Goal: Task Accomplishment & Management: Use online tool/utility

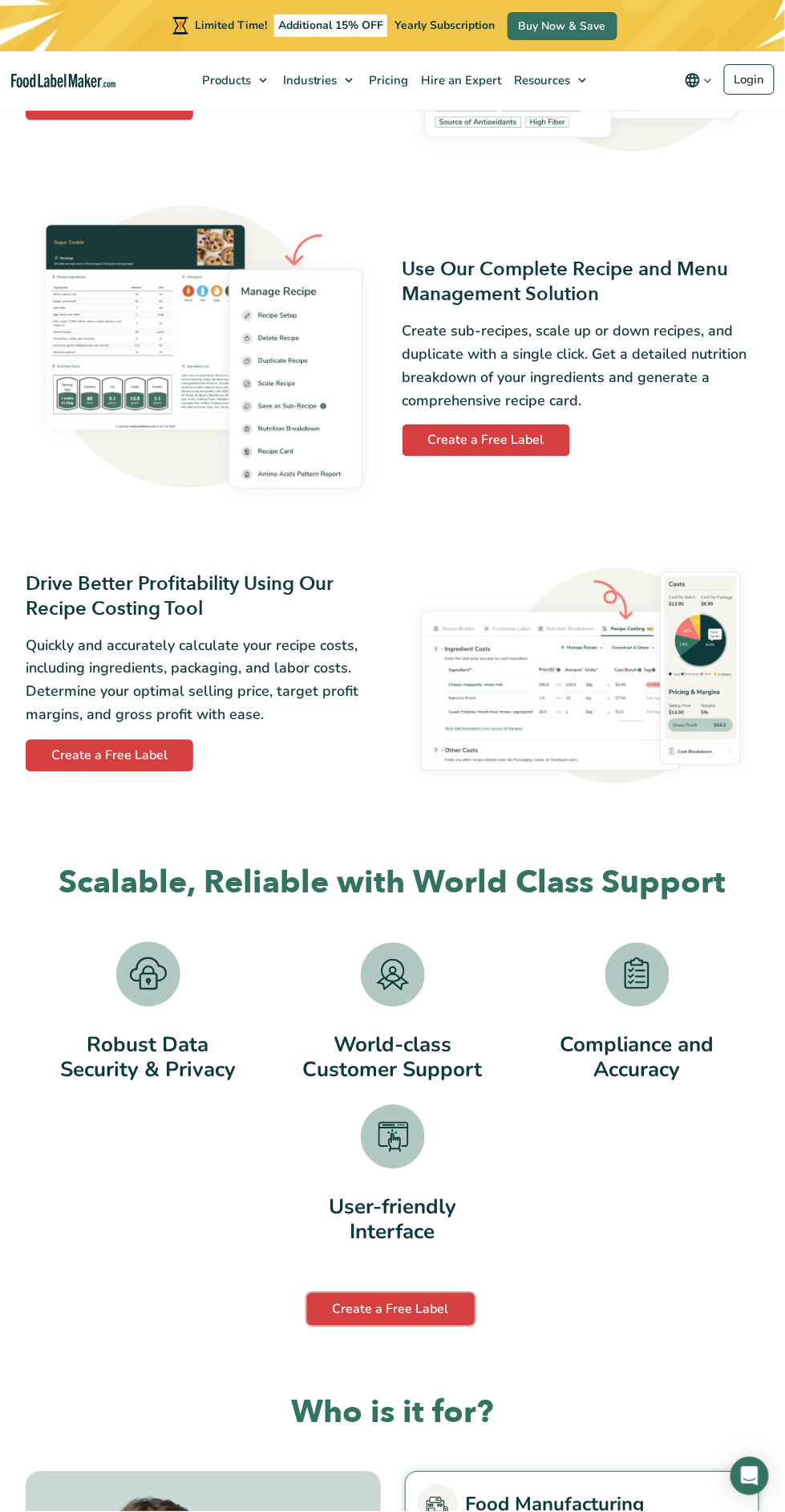
click at [410, 1311] on link "Create a Free Label" at bounding box center [391, 1310] width 168 height 32
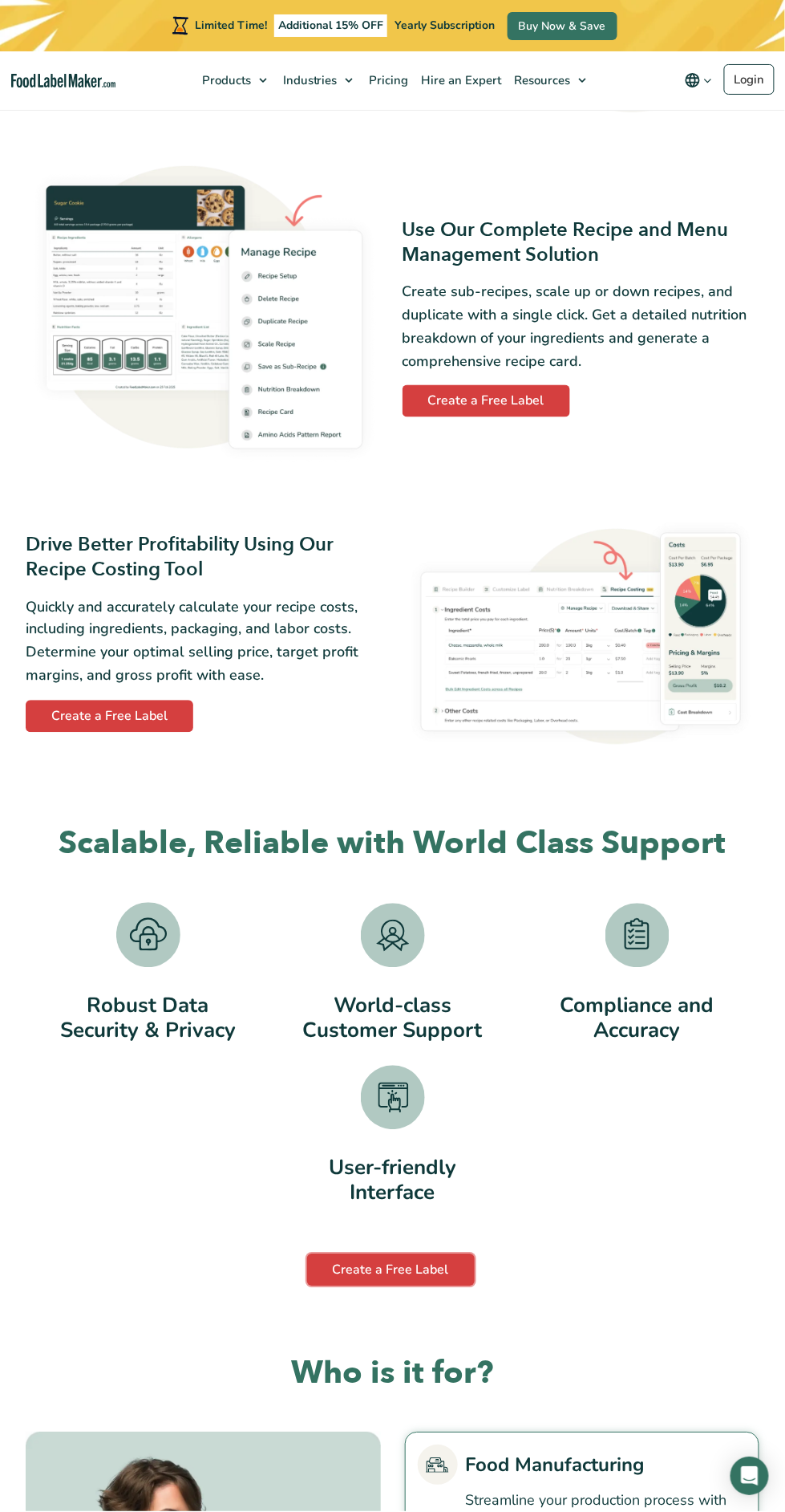
scroll to position [1640, 0]
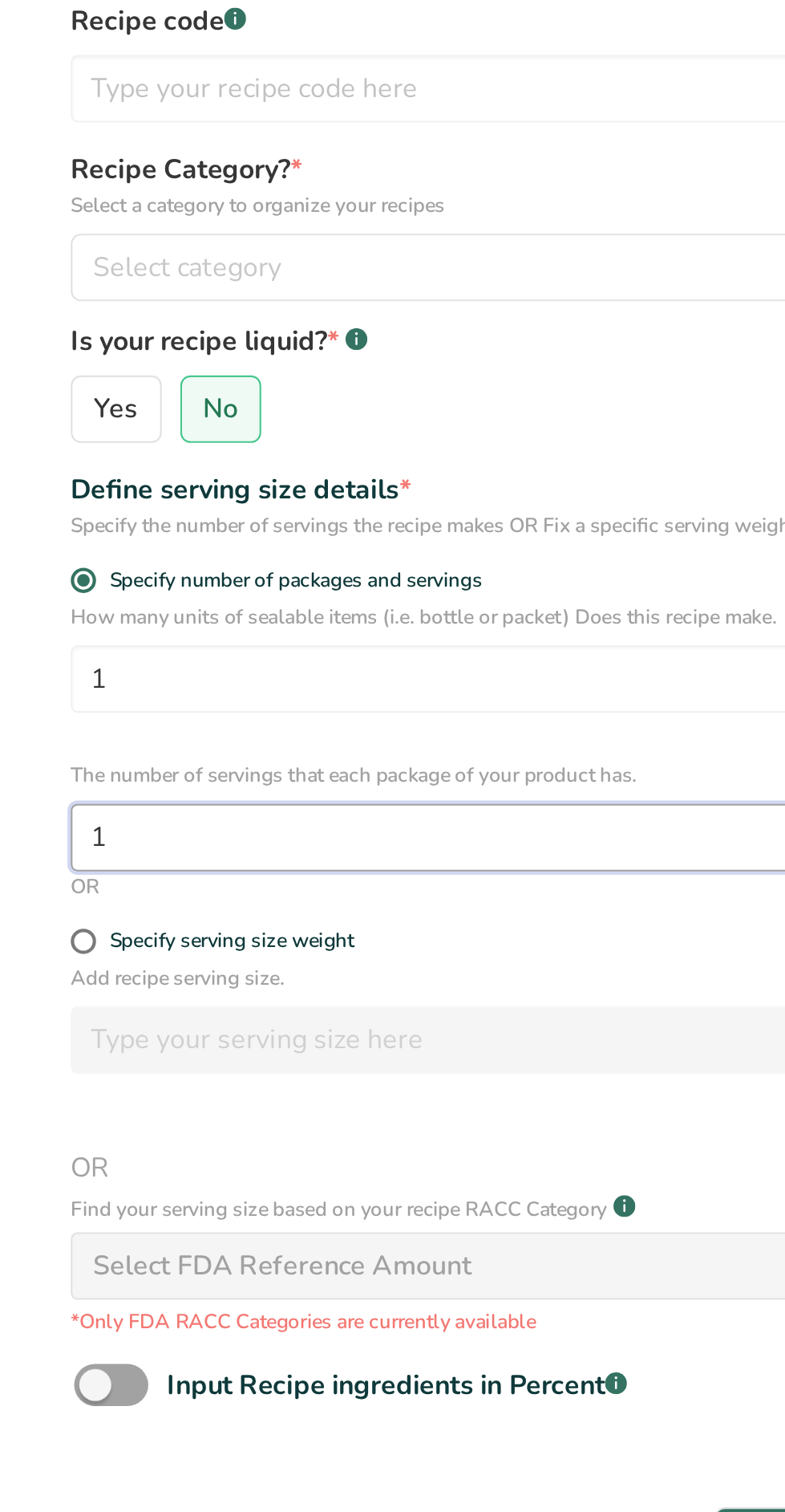
click at [248, 621] on input "1" at bounding box center [392, 621] width 718 height 32
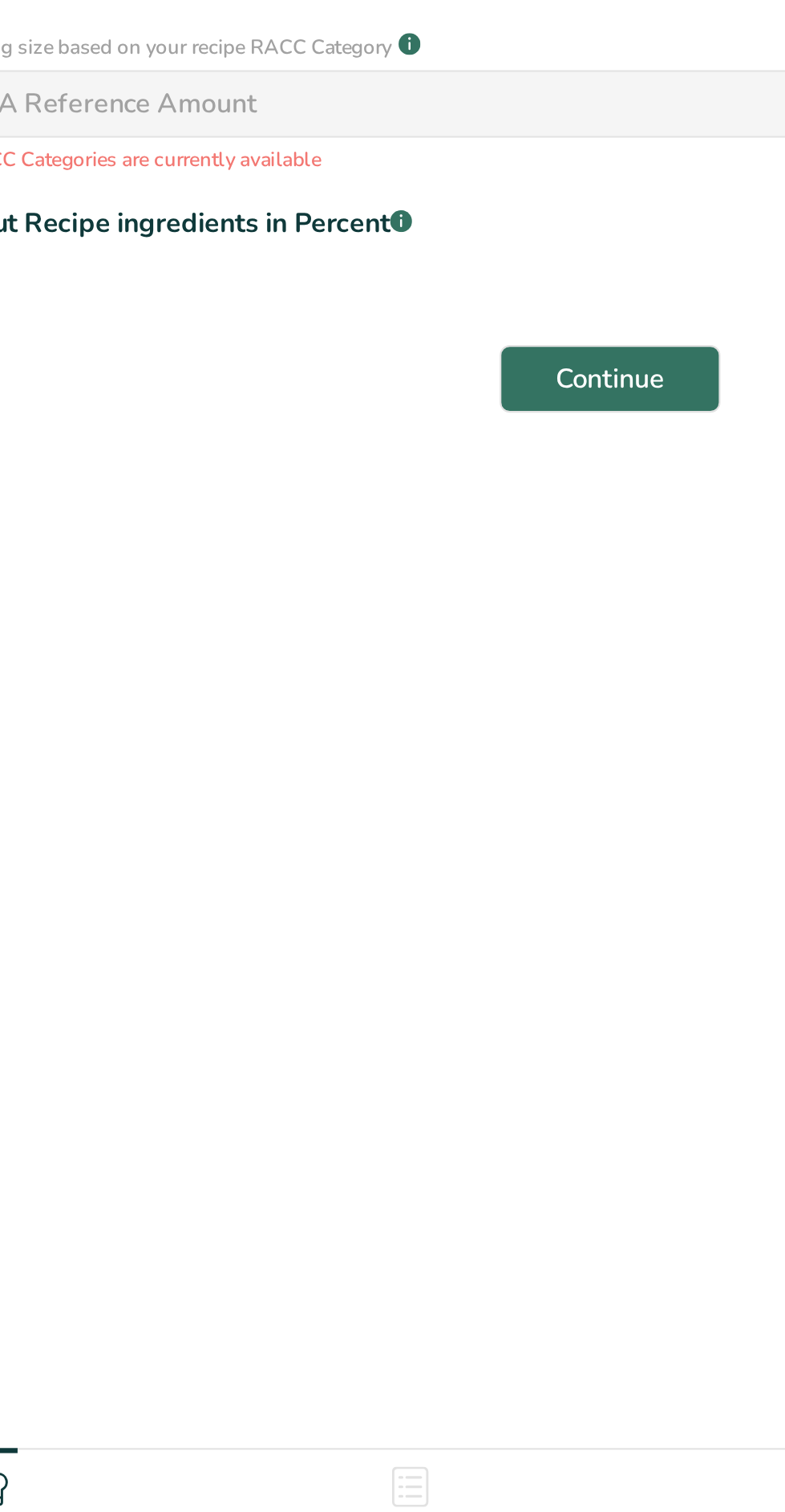
type input "10"
click at [424, 962] on button "Continue" at bounding box center [392, 955] width 105 height 32
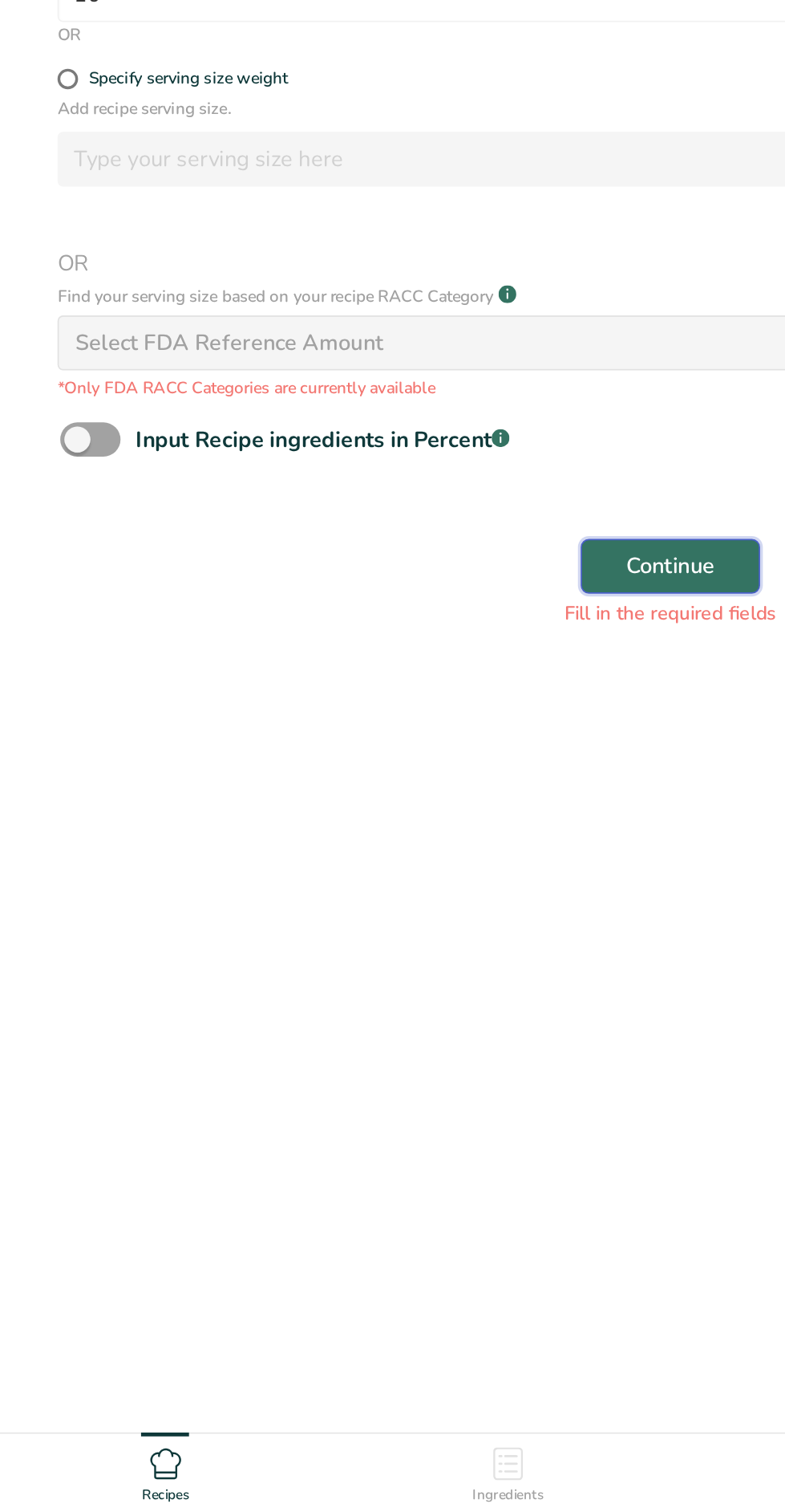
scroll to position [43, 0]
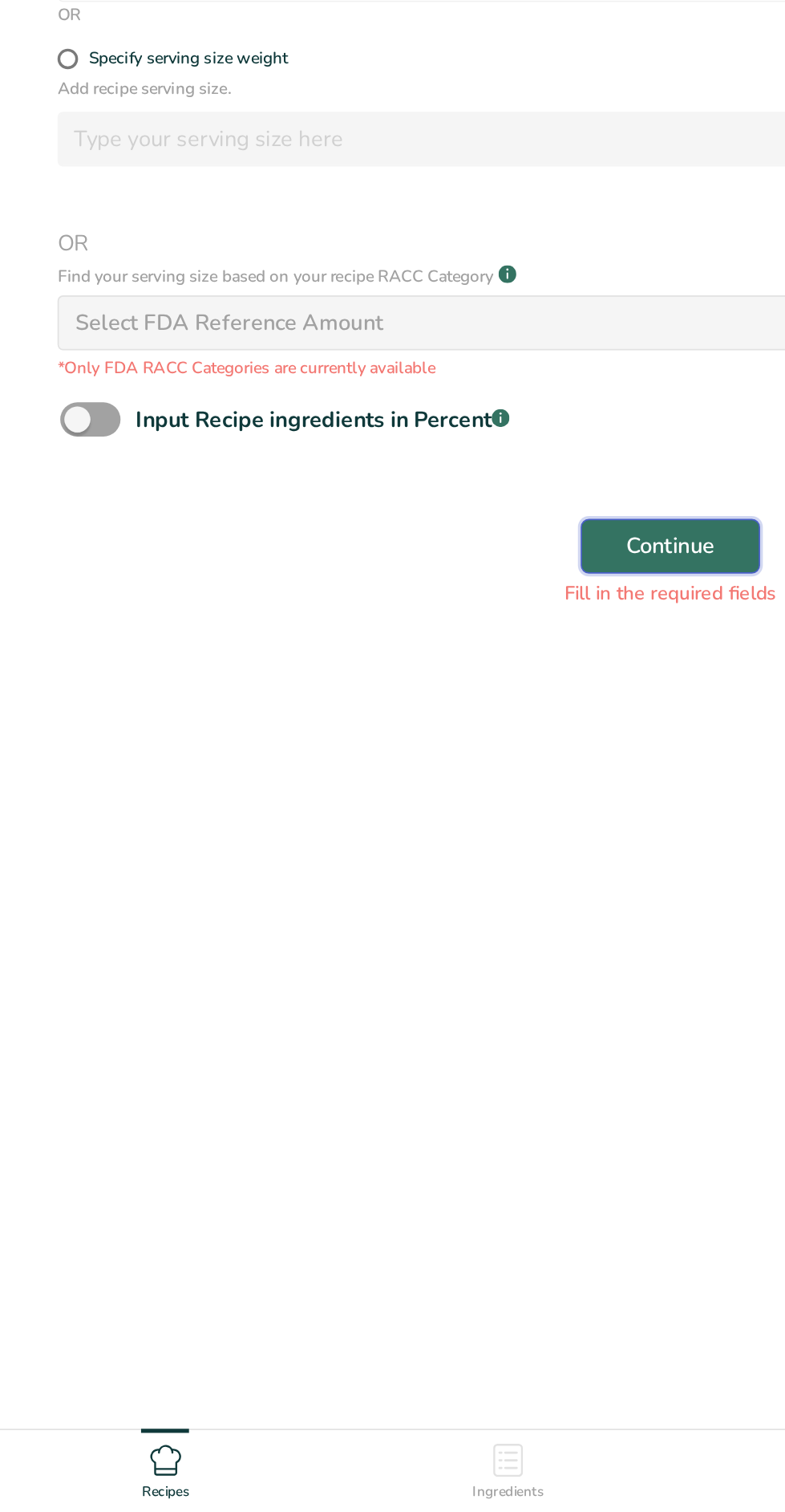
click at [405, 957] on span "Continue" at bounding box center [392, 946] width 52 height 19
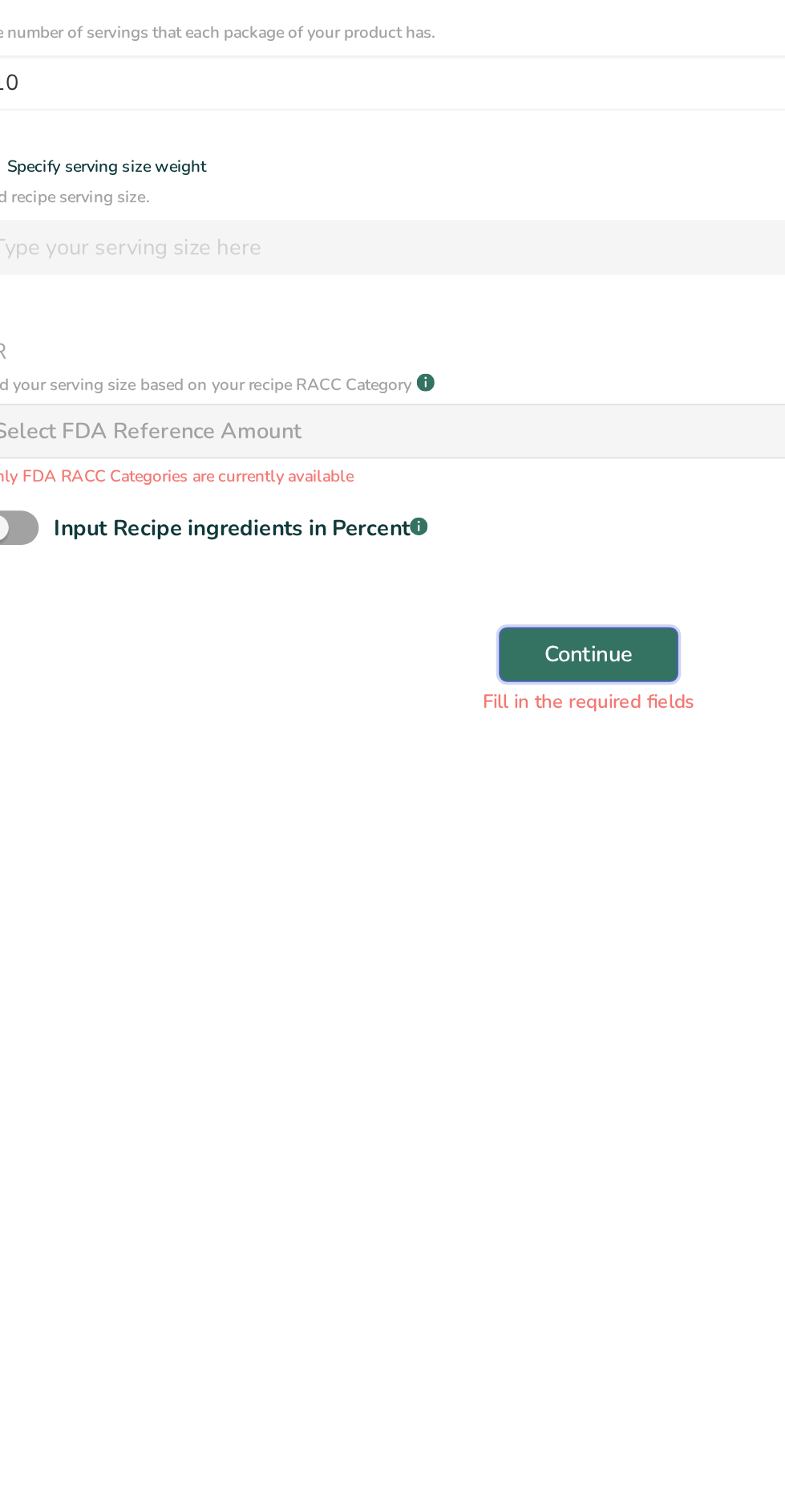
click at [423, 953] on button "Continue" at bounding box center [392, 947] width 105 height 32
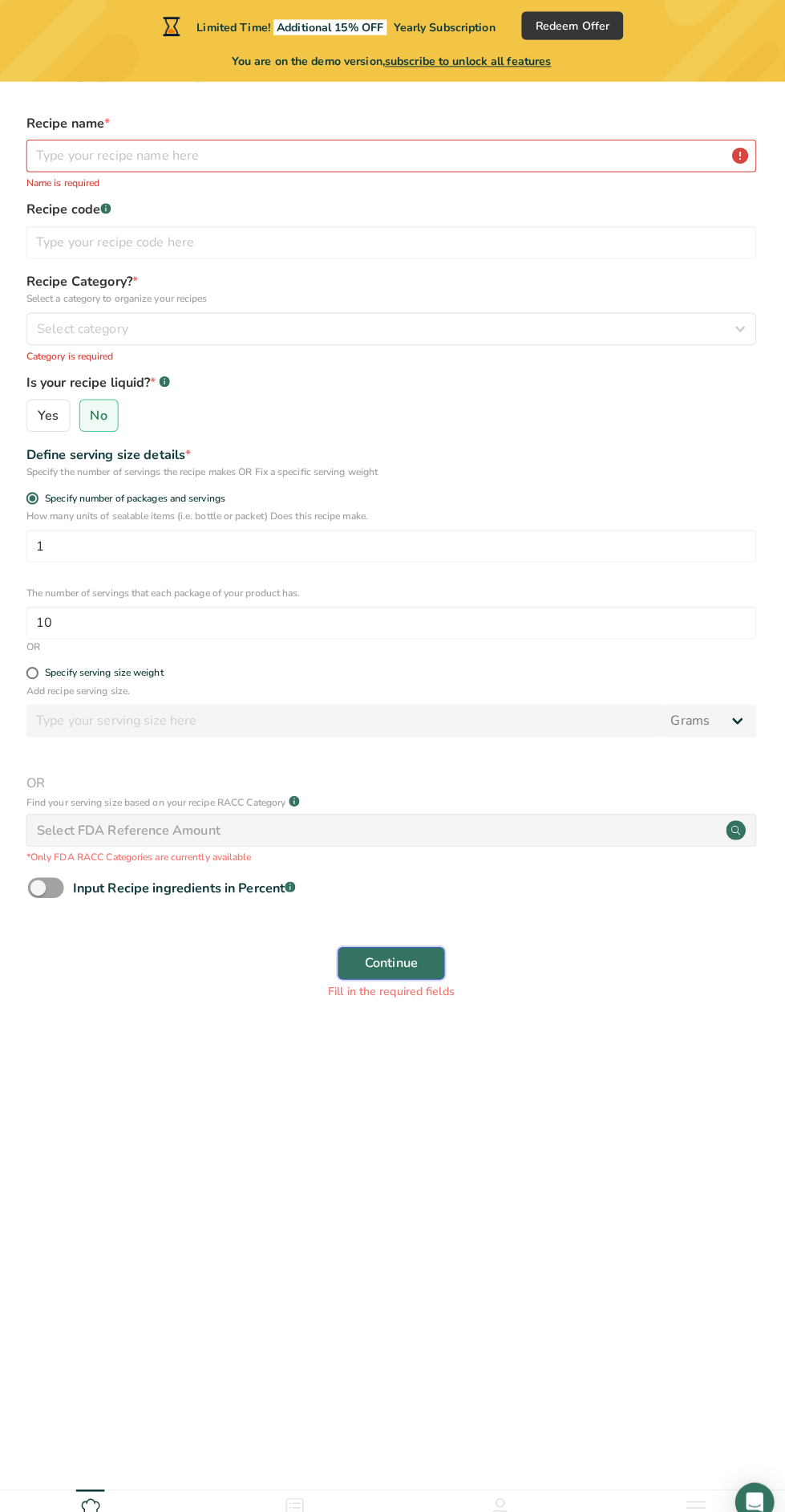
scroll to position [0, 0]
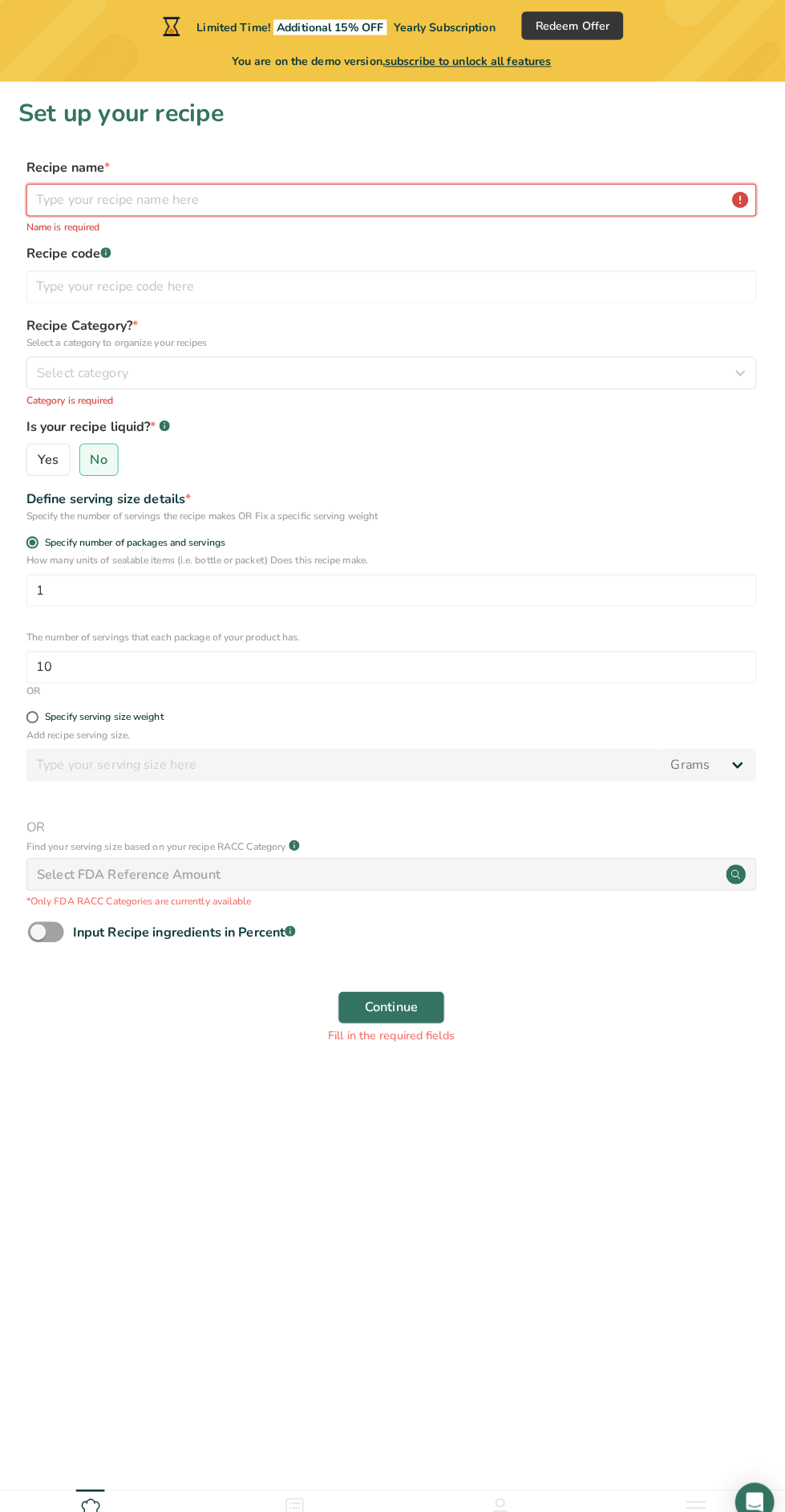
click at [593, 191] on input "text" at bounding box center [392, 197] width 718 height 32
click at [566, 200] on input "text" at bounding box center [392, 197] width 718 height 32
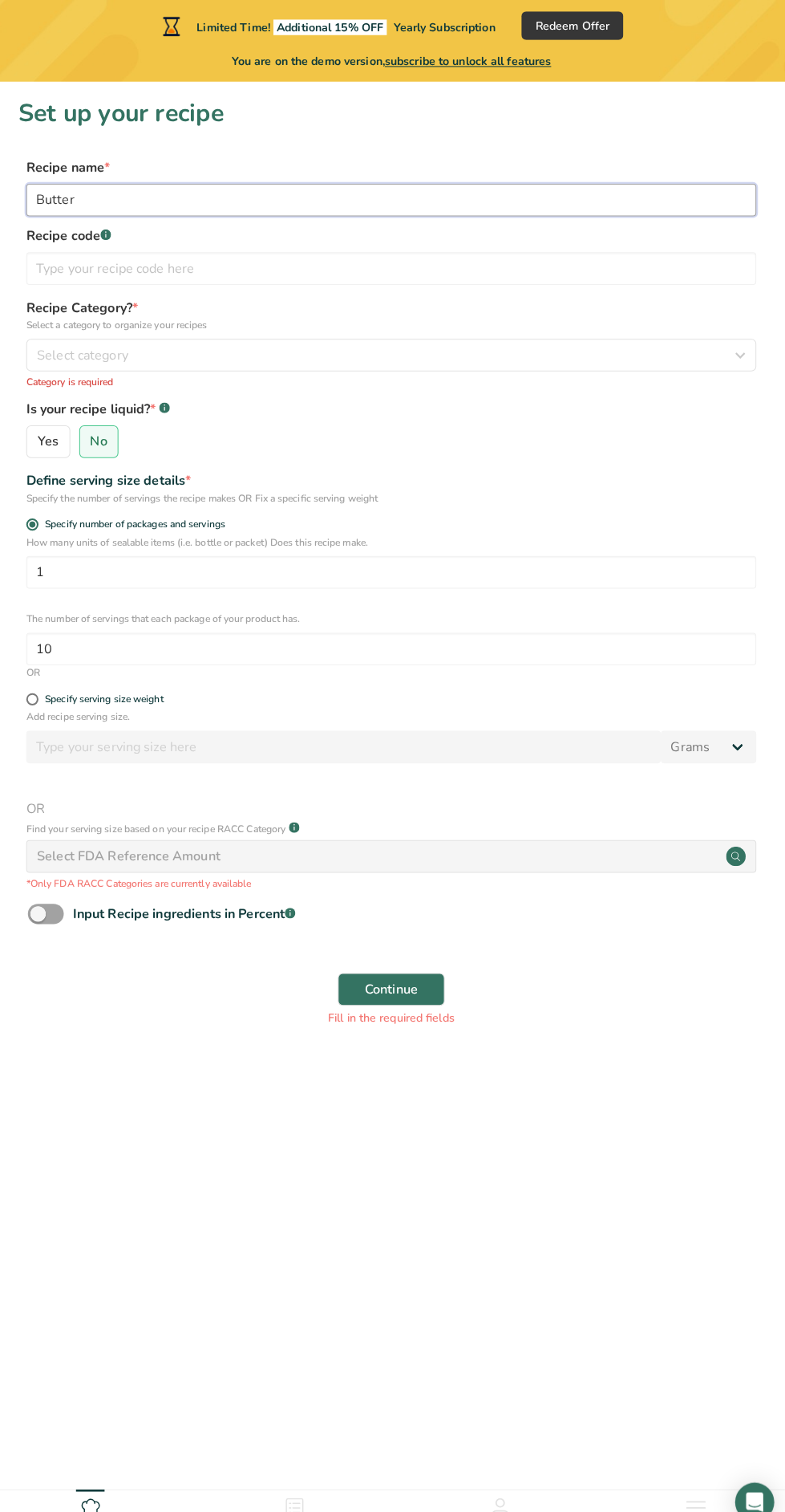
type input "Butter"
